Goal: Transaction & Acquisition: Purchase product/service

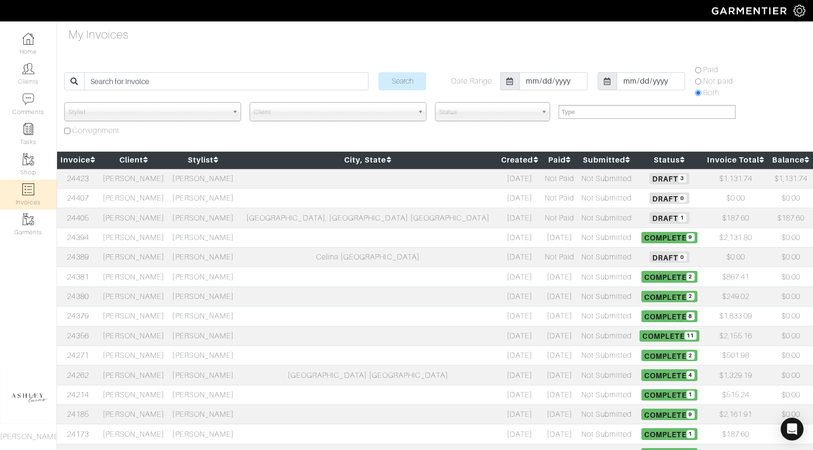
select select
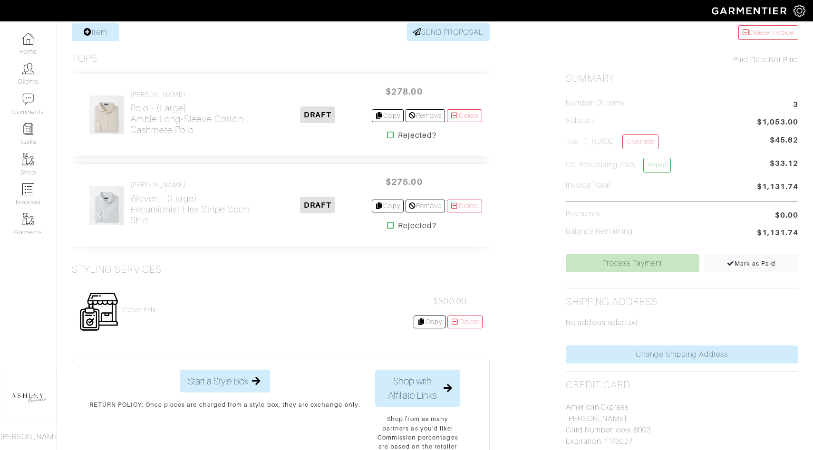
scroll to position [261, 0]
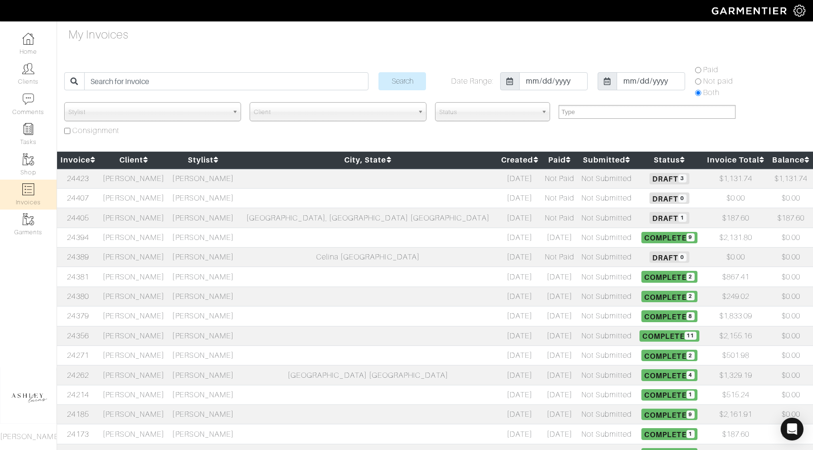
select select
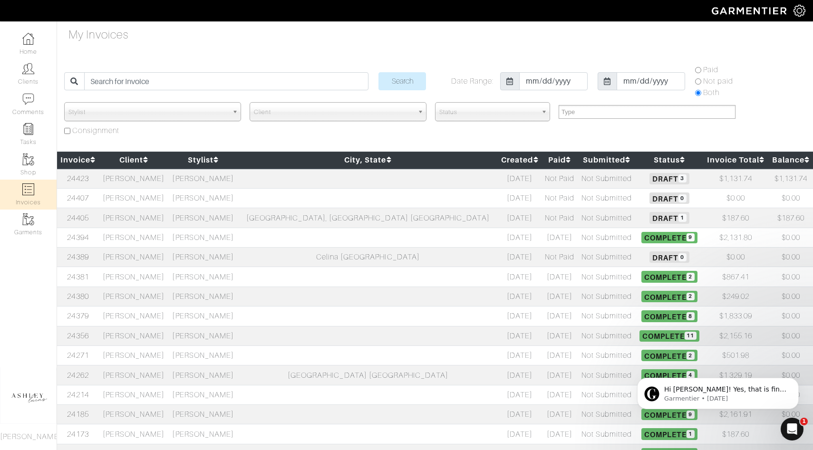
click at [272, 184] on td at bounding box center [368, 179] width 260 height 20
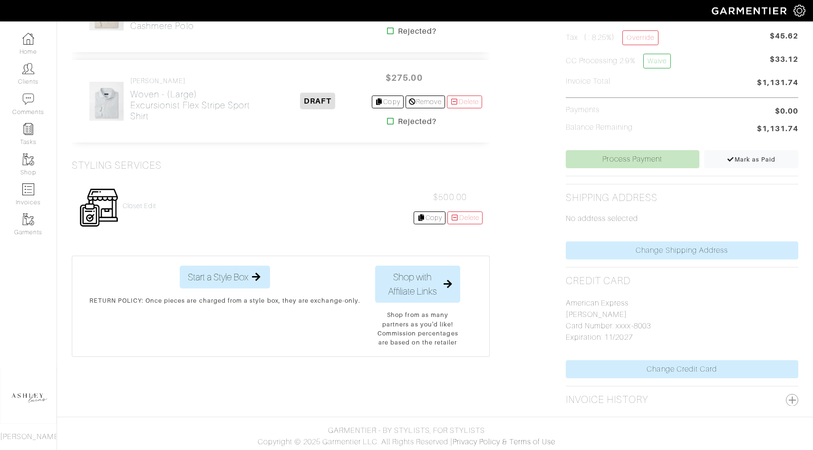
scroll to position [298, 0]
click at [652, 149] on link "Process Payment" at bounding box center [633, 158] width 134 height 18
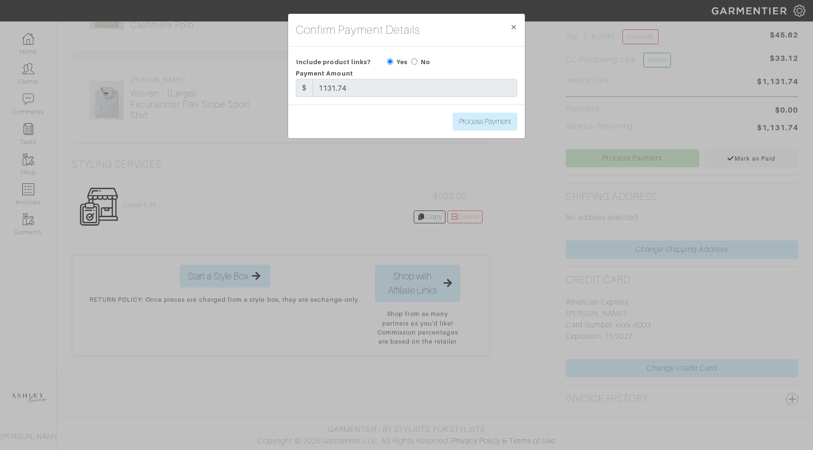
click at [417, 61] on input "radio" at bounding box center [414, 61] width 6 height 6
radio input "true"
click at [464, 124] on input "Process Payment" at bounding box center [485, 122] width 65 height 18
type input "Process Payment"
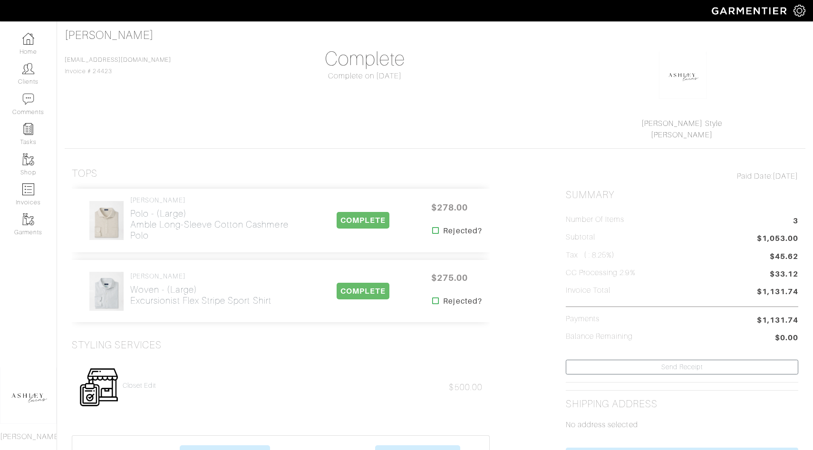
scroll to position [53, 0]
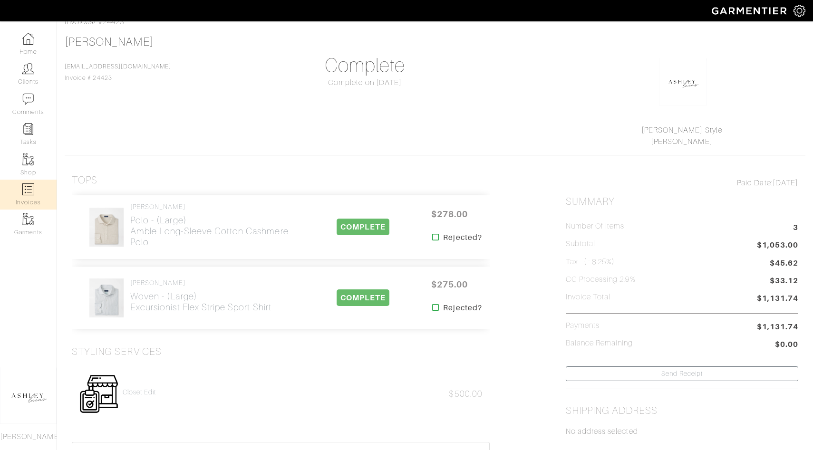
click at [39, 201] on link "Invoices" at bounding box center [28, 195] width 57 height 30
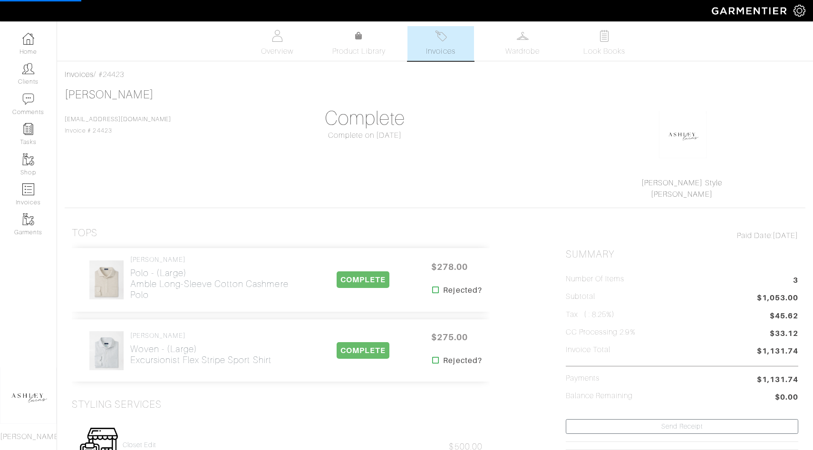
select select
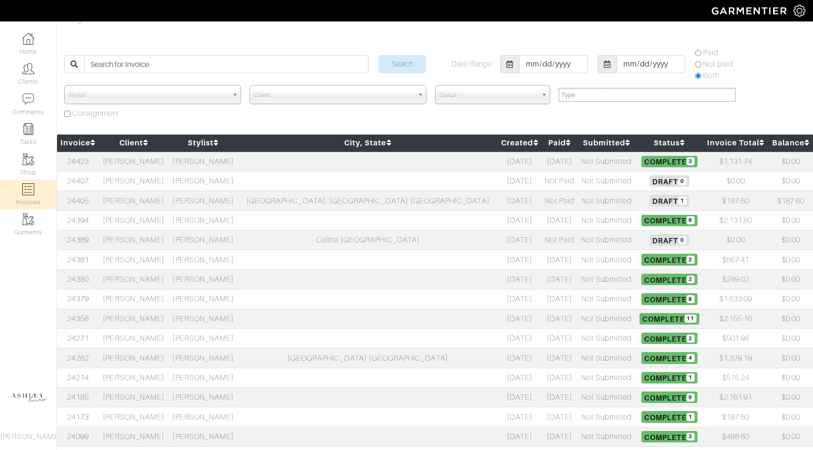
scroll to position [19, 0]
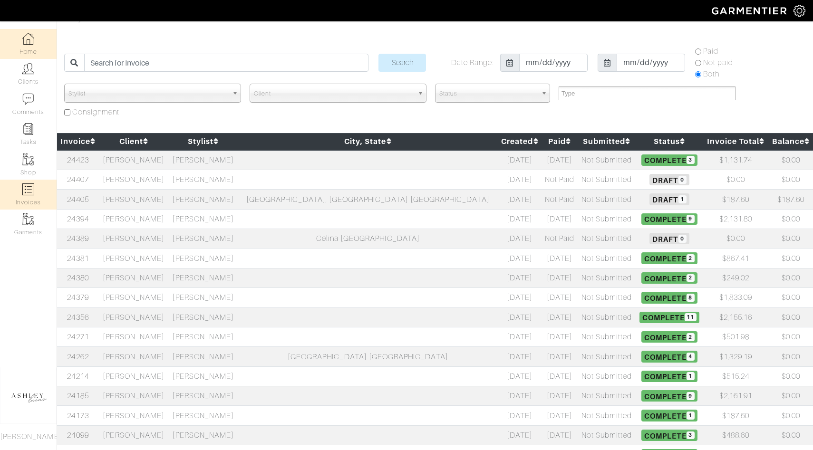
click at [29, 44] on img at bounding box center [28, 39] width 12 height 12
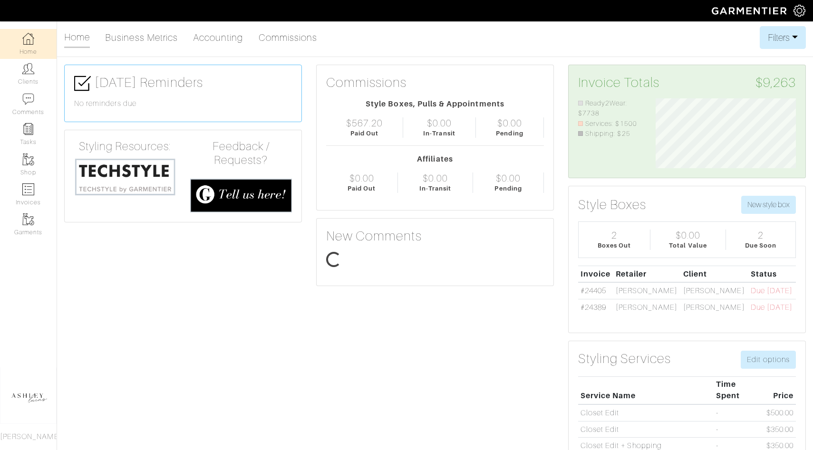
scroll to position [70, 155]
